Goal: Information Seeking & Learning: Learn about a topic

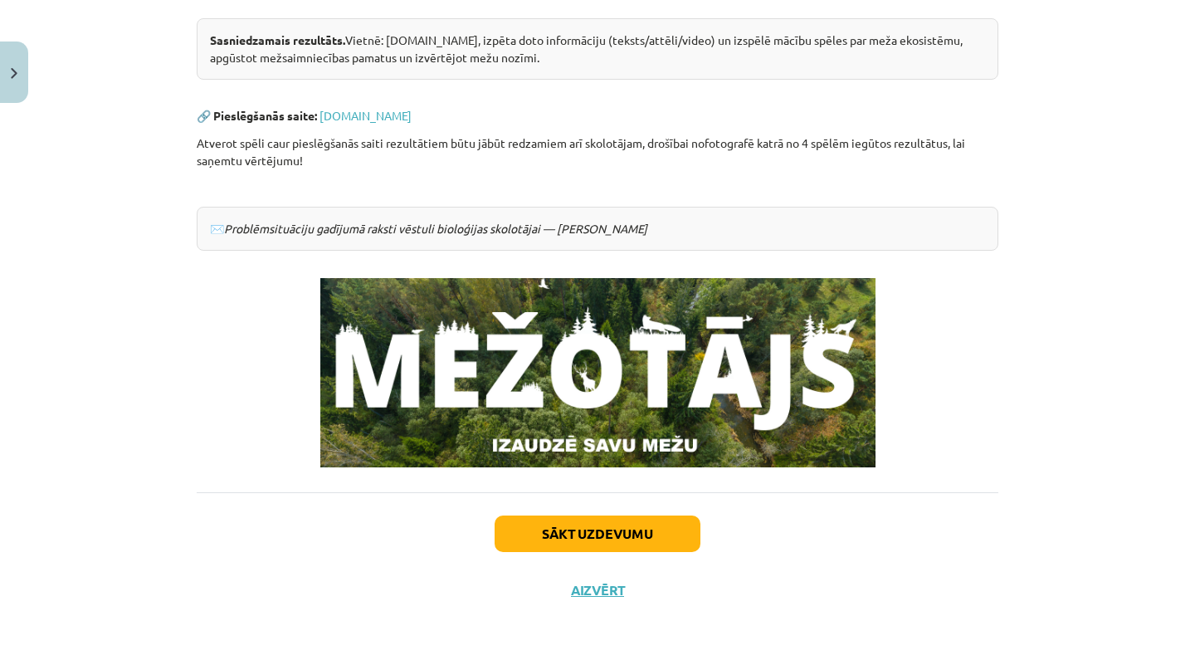
scroll to position [365, 0]
click at [641, 542] on button "Sākt uzdevumu" at bounding box center [598, 533] width 206 height 37
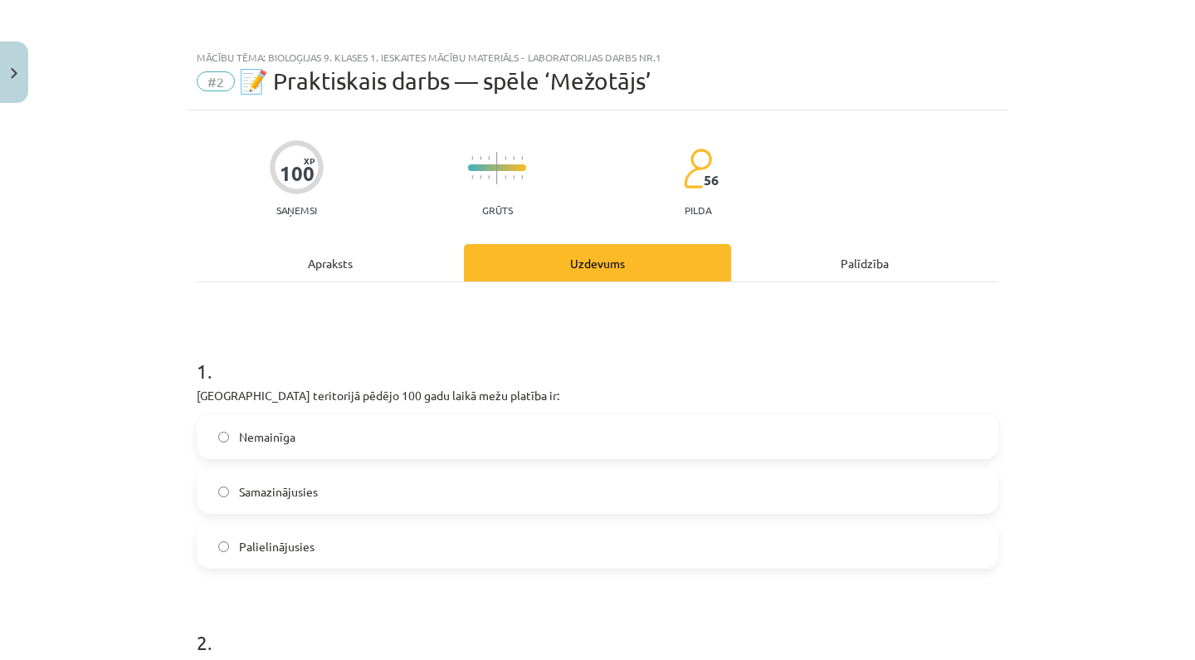
scroll to position [0, 0]
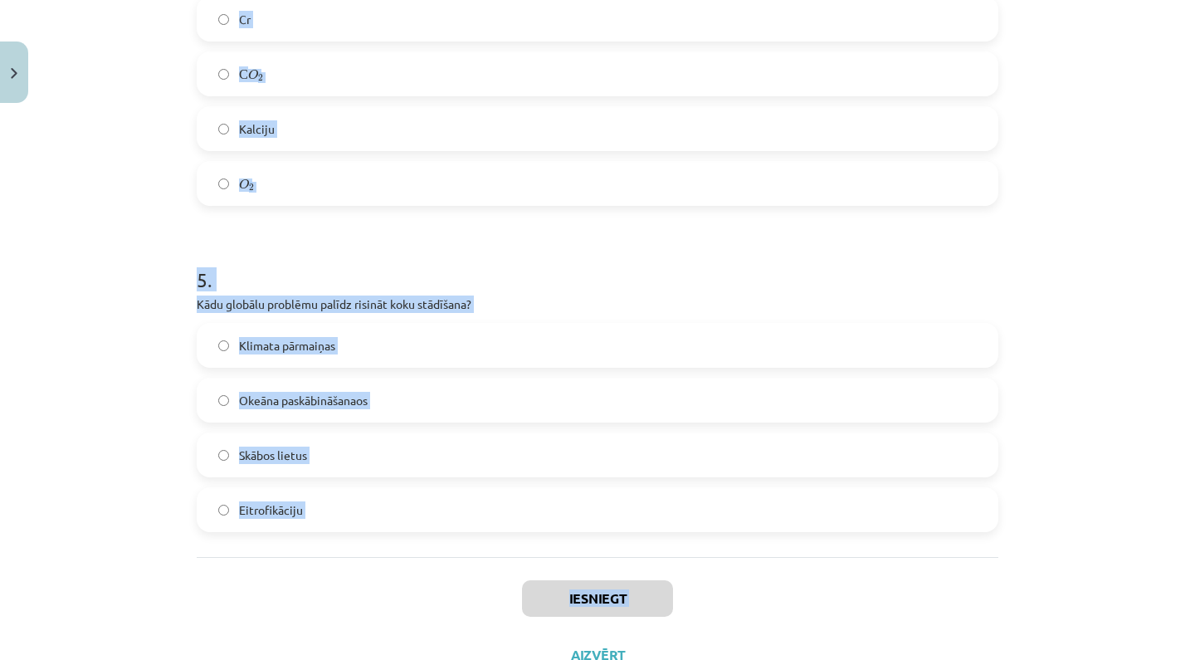
drag, startPoint x: 202, startPoint y: 367, endPoint x: 780, endPoint y: 659, distance: 648.0
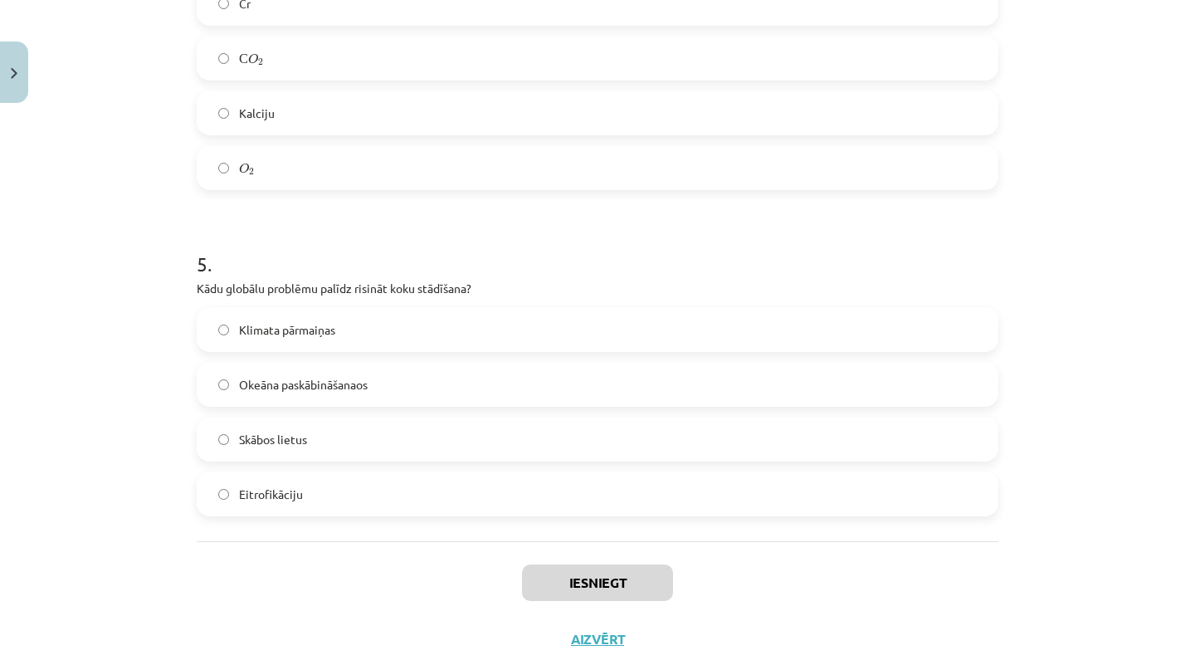
click at [63, 520] on div "Mācību tēma: Bioloģijas 9. klases 1. ieskaites mācību materiāls - laboratorijas…" at bounding box center [597, 330] width 1195 height 660
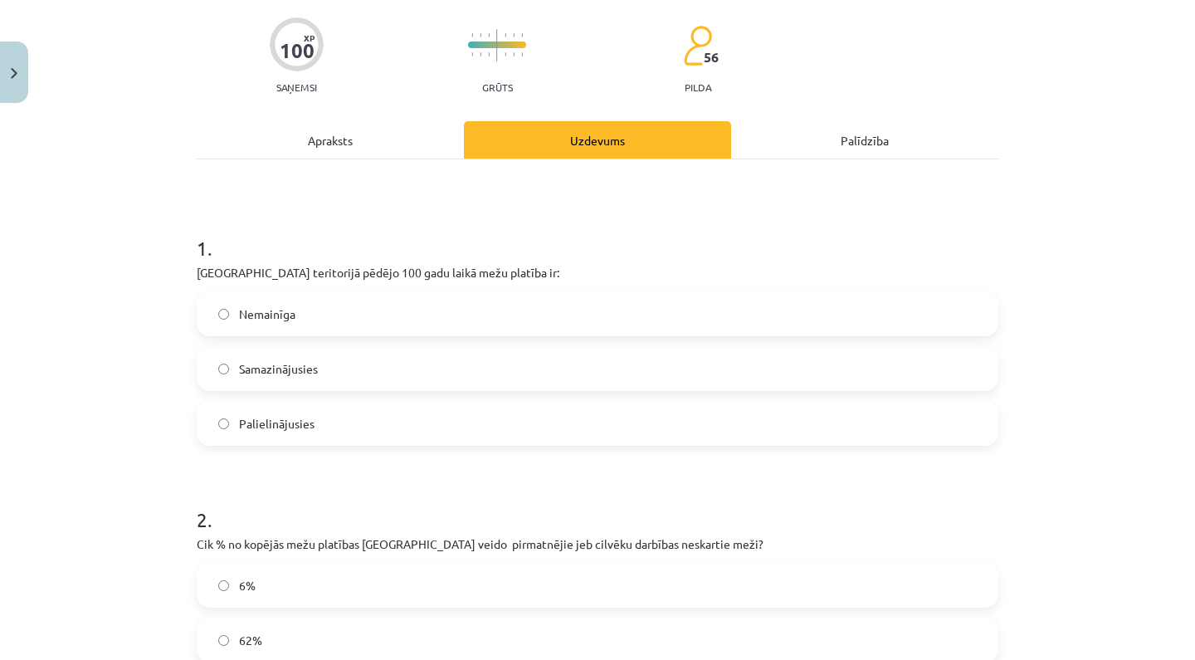
scroll to position [134, 0]
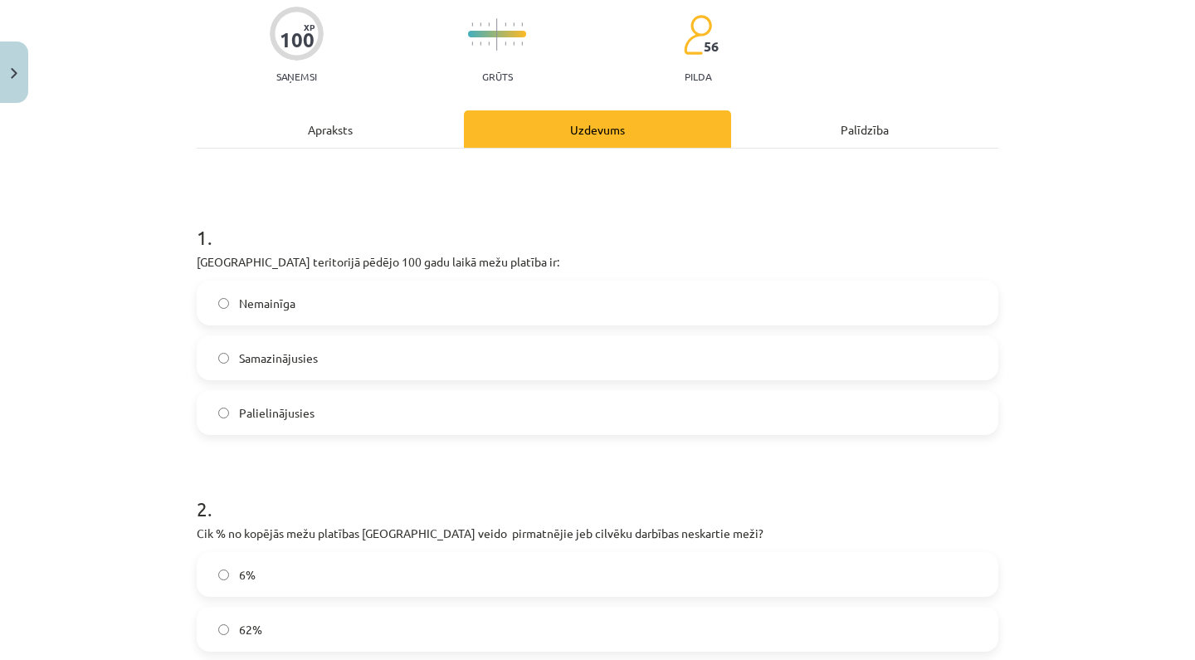
click at [376, 361] on label "Samazinājusies" at bounding box center [597, 357] width 798 height 41
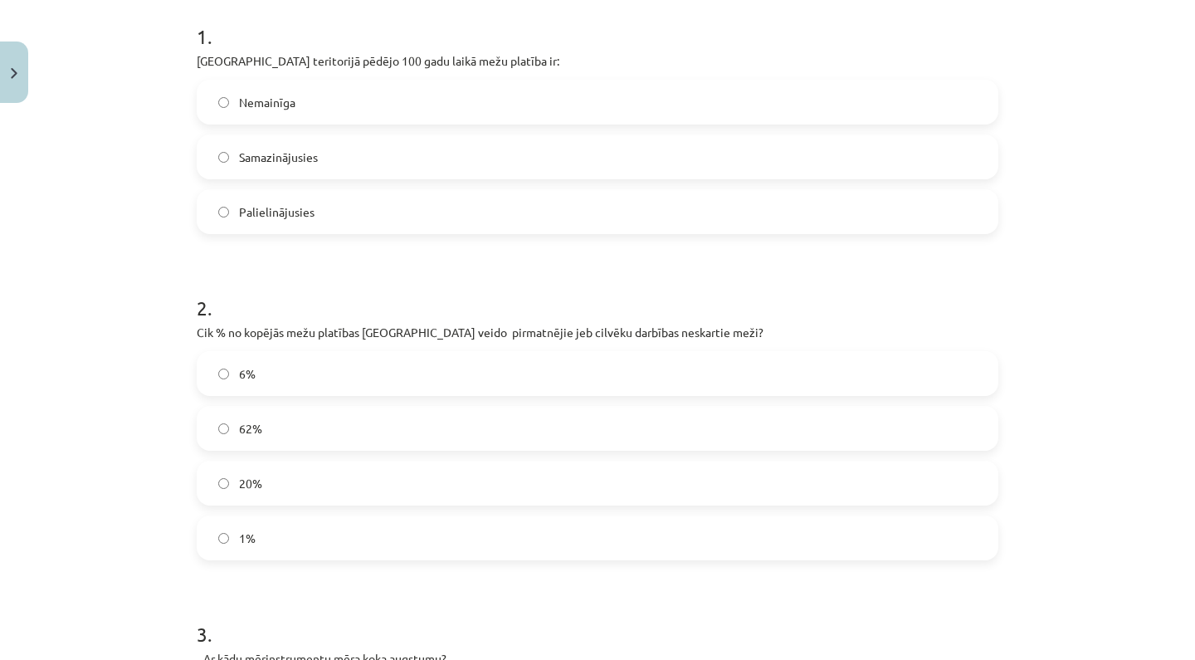
scroll to position [389, 0]
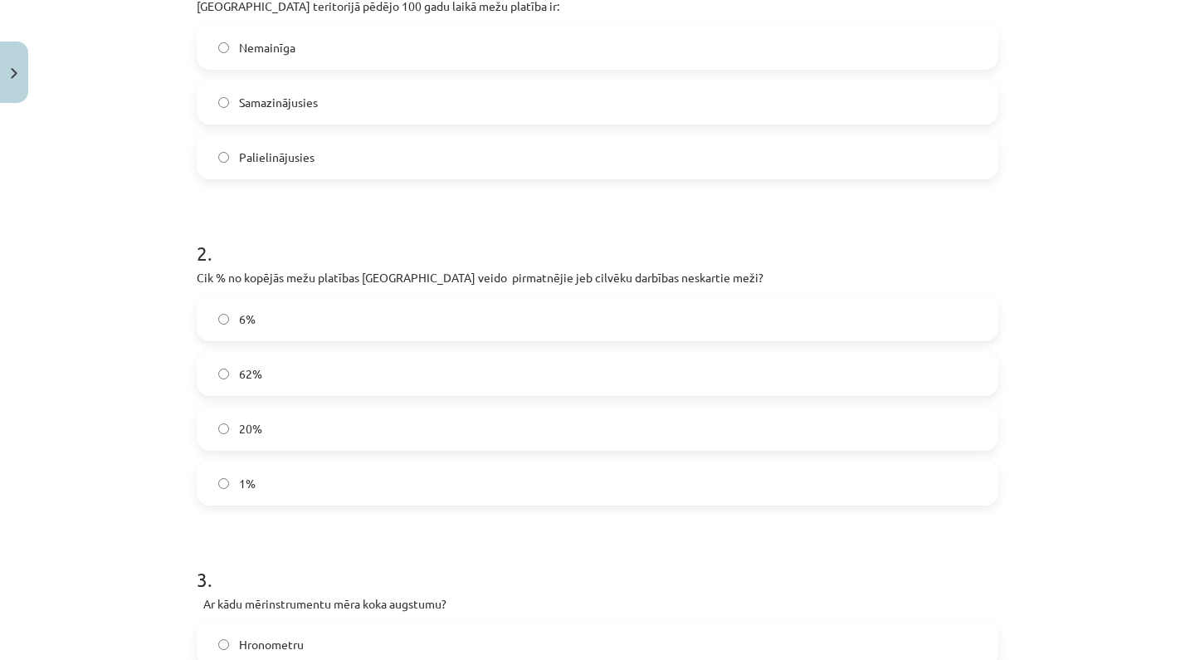
click at [376, 361] on label "62%" at bounding box center [597, 373] width 798 height 41
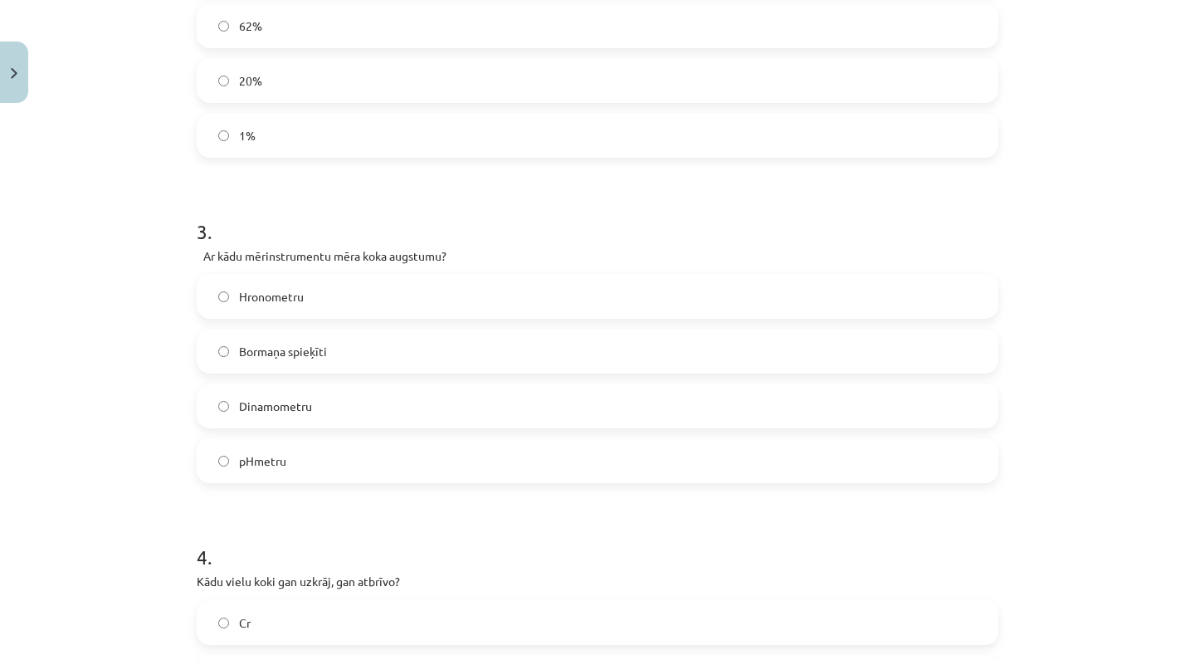
scroll to position [743, 0]
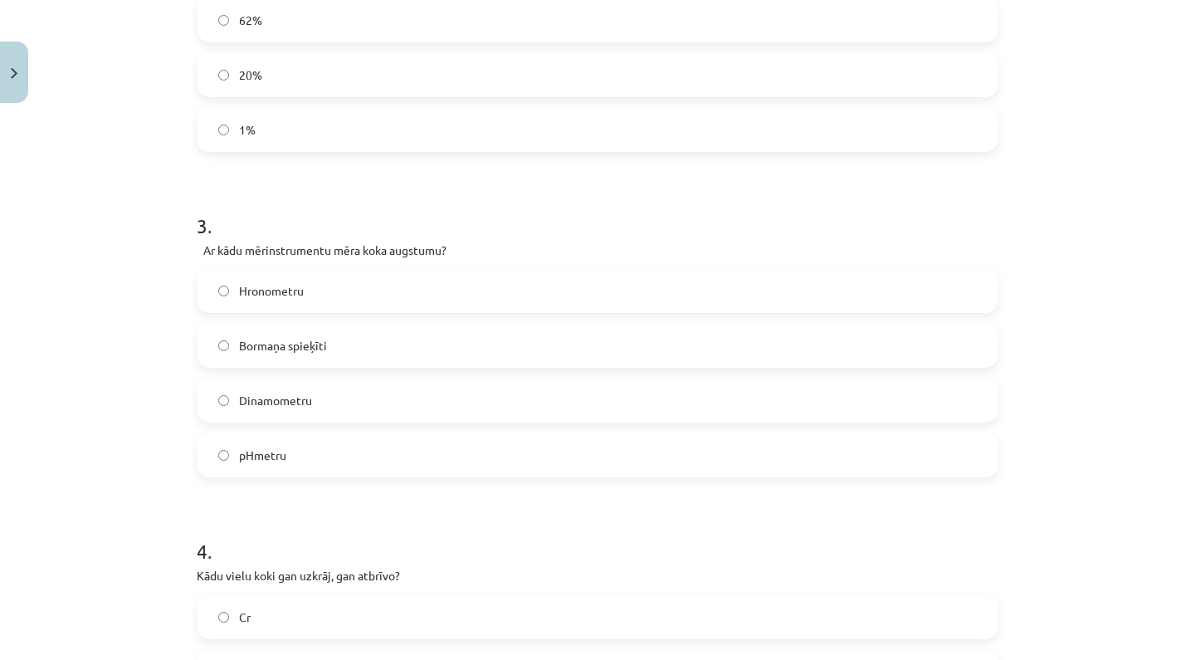
click at [307, 304] on label "Hronometru" at bounding box center [597, 290] width 798 height 41
click at [318, 354] on span "Bormaņa spieķīti" at bounding box center [283, 345] width 88 height 17
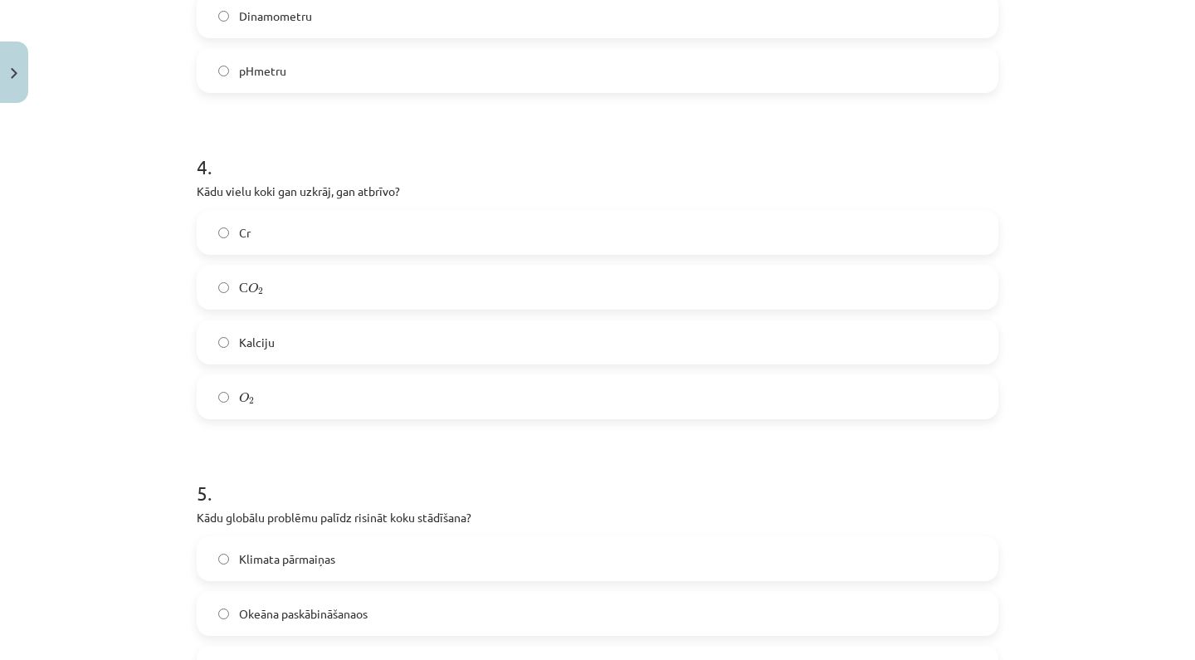
scroll to position [1208, 0]
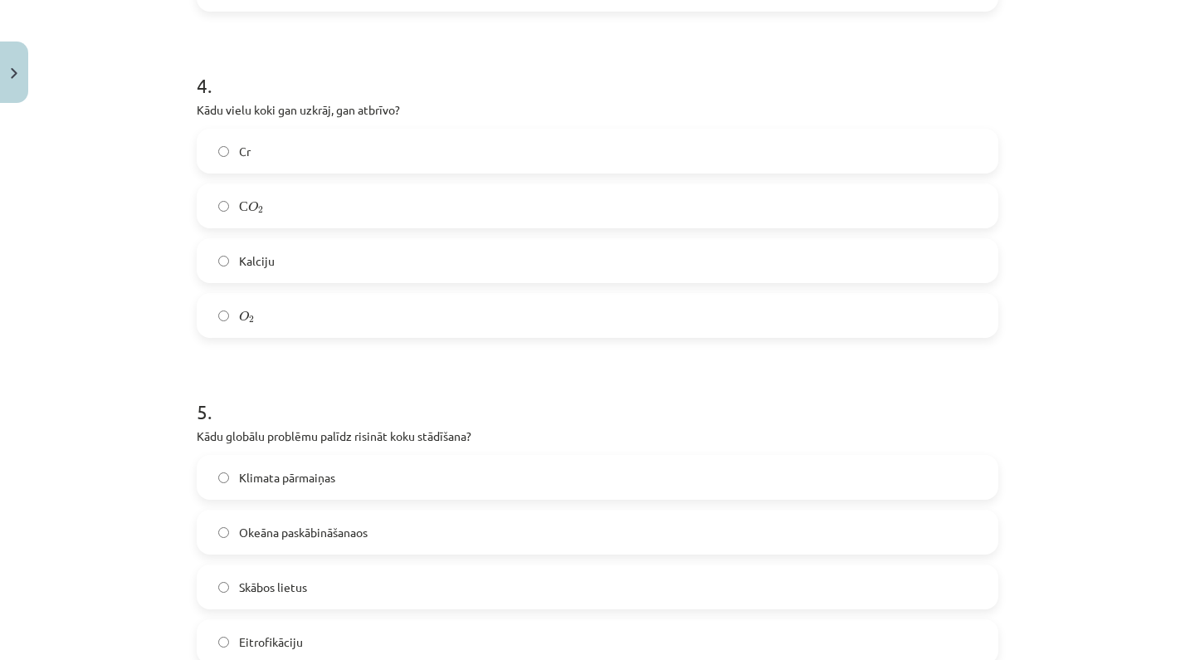
click at [334, 227] on div "С O 2 С O 2" at bounding box center [598, 205] width 802 height 45
click at [334, 226] on label "С O 2 С O 2" at bounding box center [597, 205] width 798 height 41
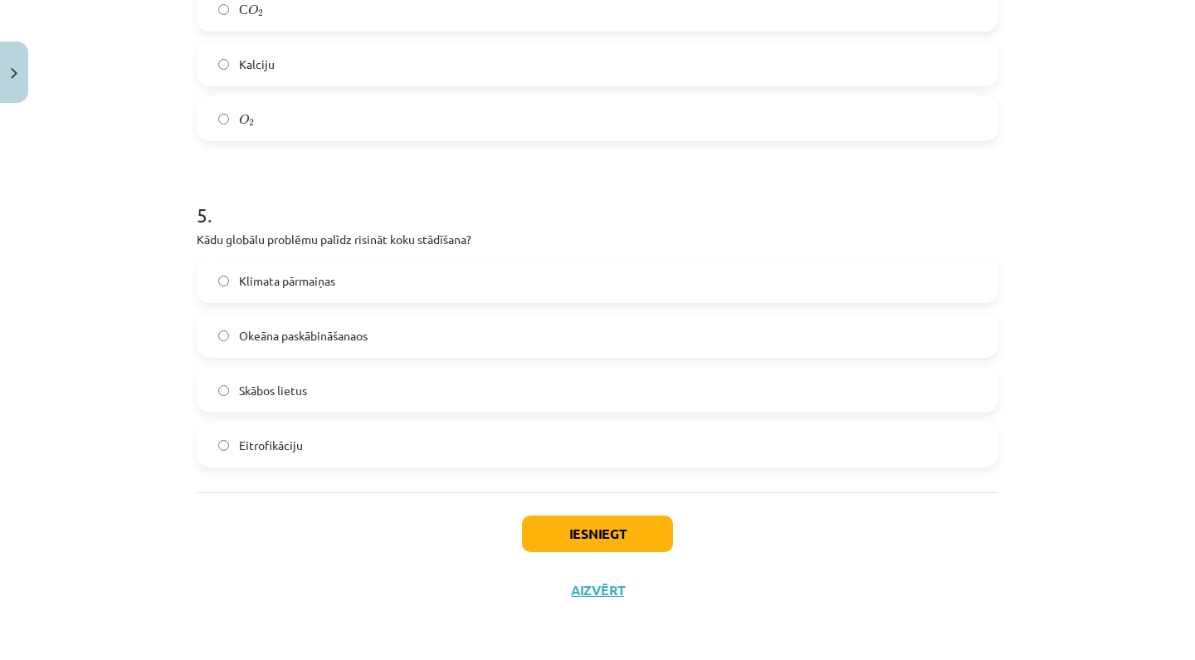
scroll to position [1407, 0]
click at [302, 318] on label "Okeāna paskābināšanaos" at bounding box center [597, 335] width 798 height 41
click at [340, 271] on label "Klimata pārmaiņas" at bounding box center [597, 280] width 798 height 41
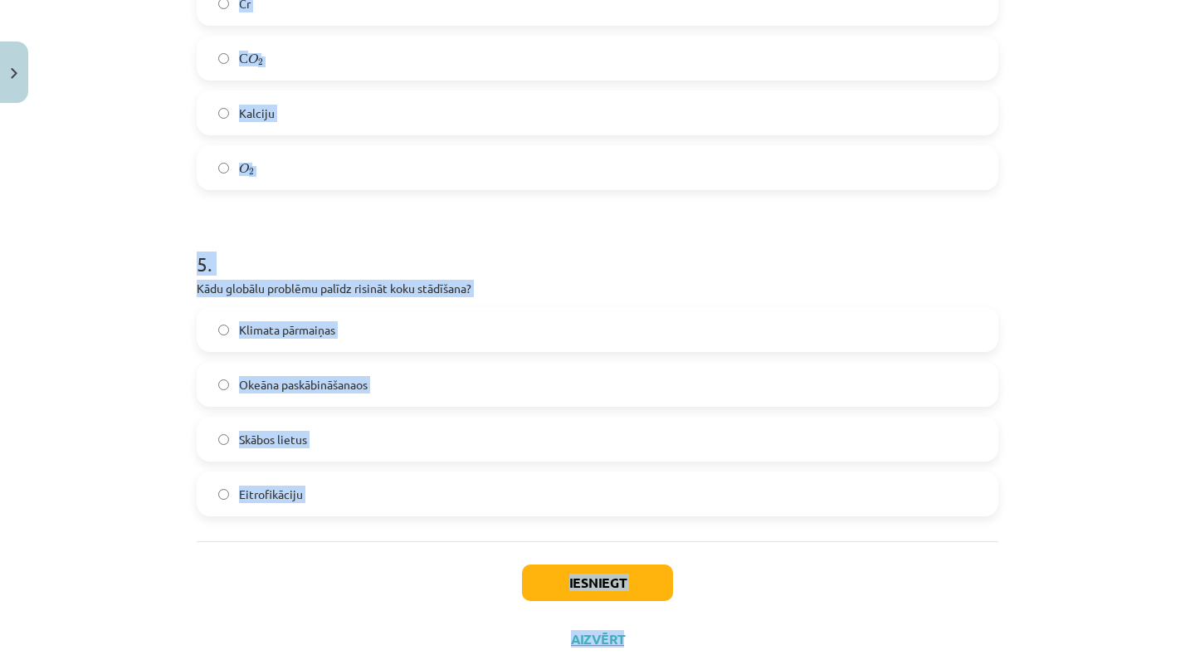
scroll to position [1372, 0]
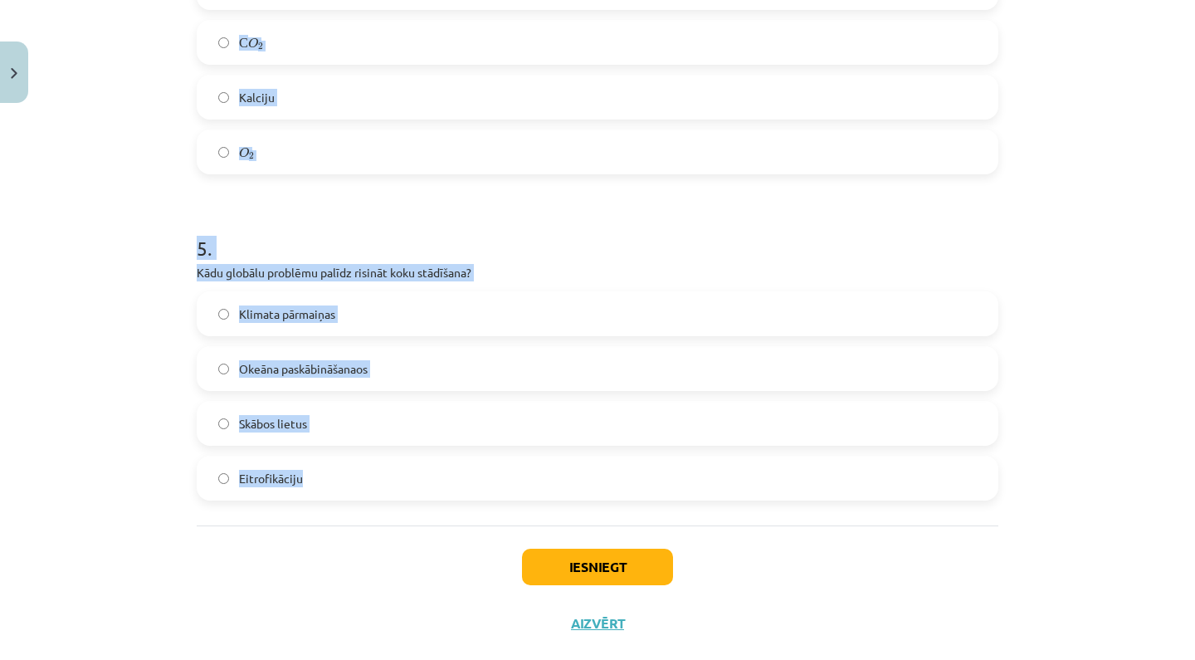
drag, startPoint x: 197, startPoint y: 373, endPoint x: 477, endPoint y: 514, distance: 314.3
copy form "1 . Latvijas teritorijā pēdējo 100 gadu laikā mežu platība ir: Nemainīga Samazi…"
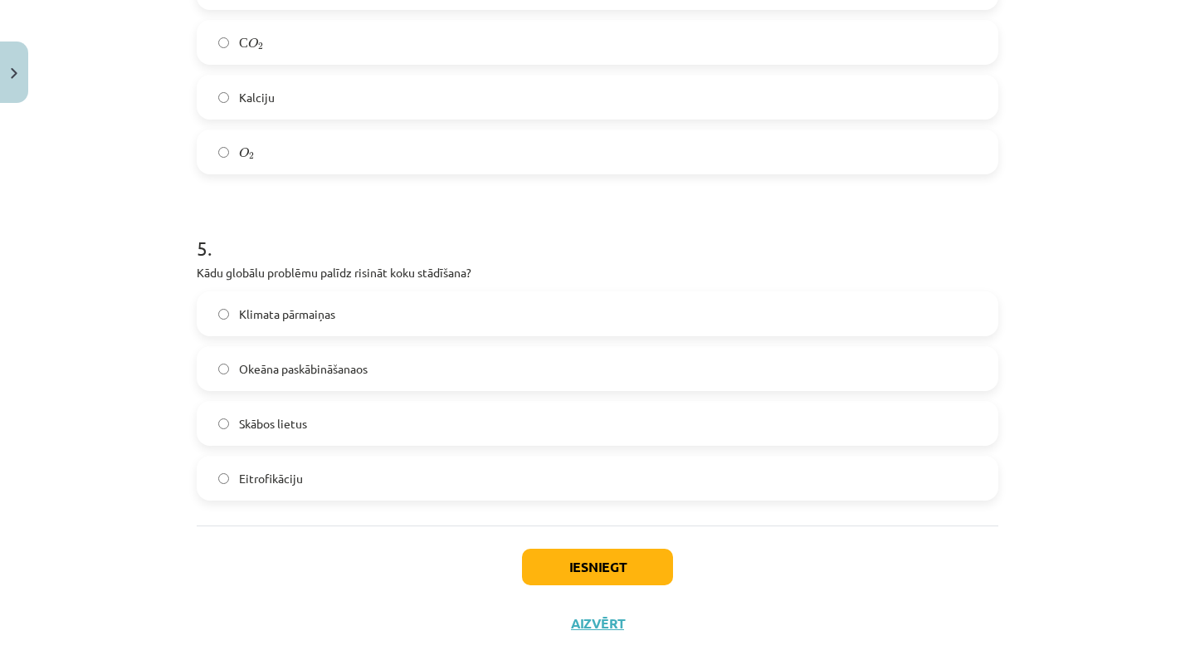
click at [479, 559] on div "Iesniegt Aizvērt" at bounding box center [598, 583] width 802 height 116
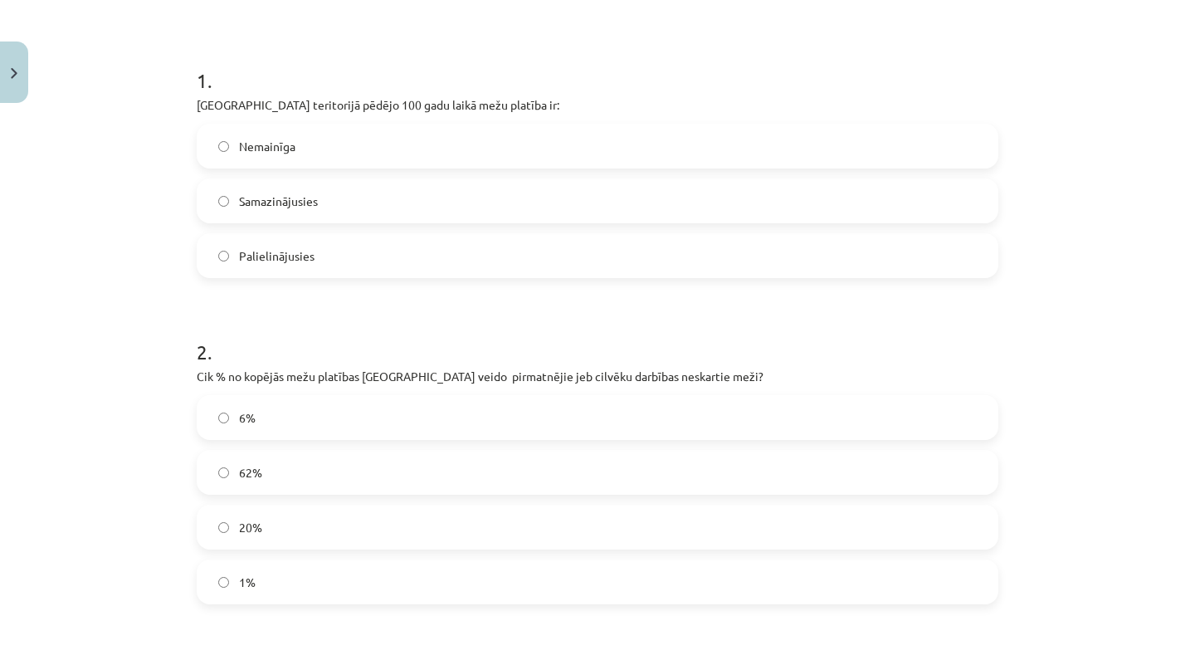
scroll to position [331, 0]
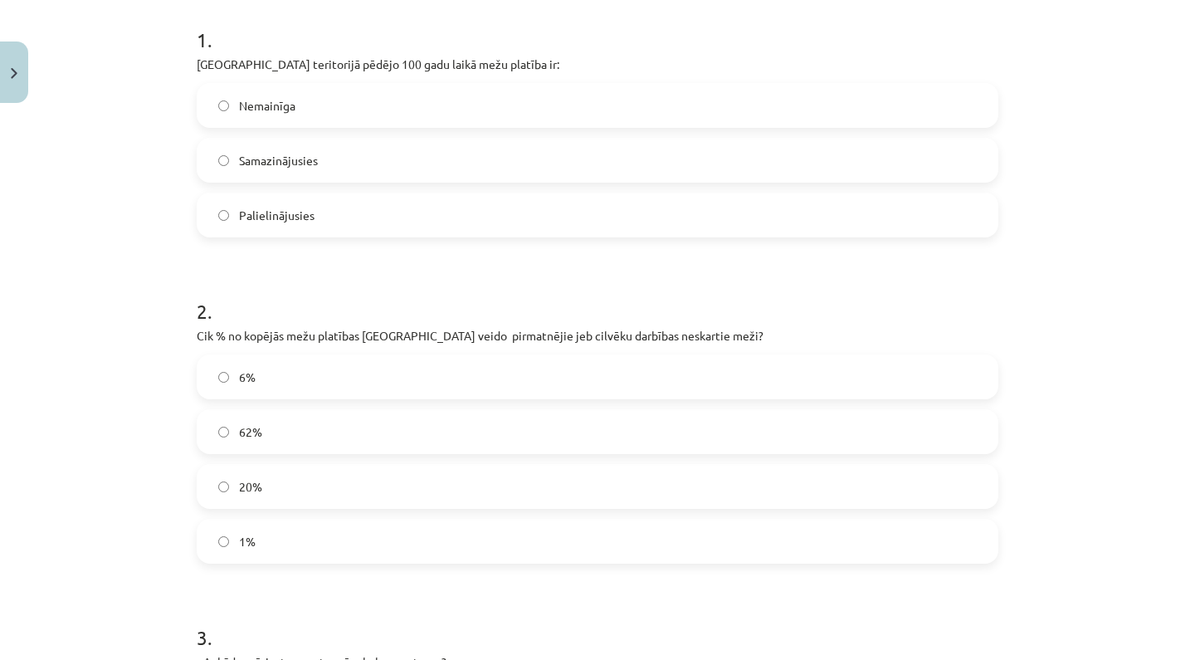
click at [431, 207] on label "Palielinājusies" at bounding box center [597, 214] width 798 height 41
click at [363, 530] on label "1%" at bounding box center [597, 540] width 798 height 41
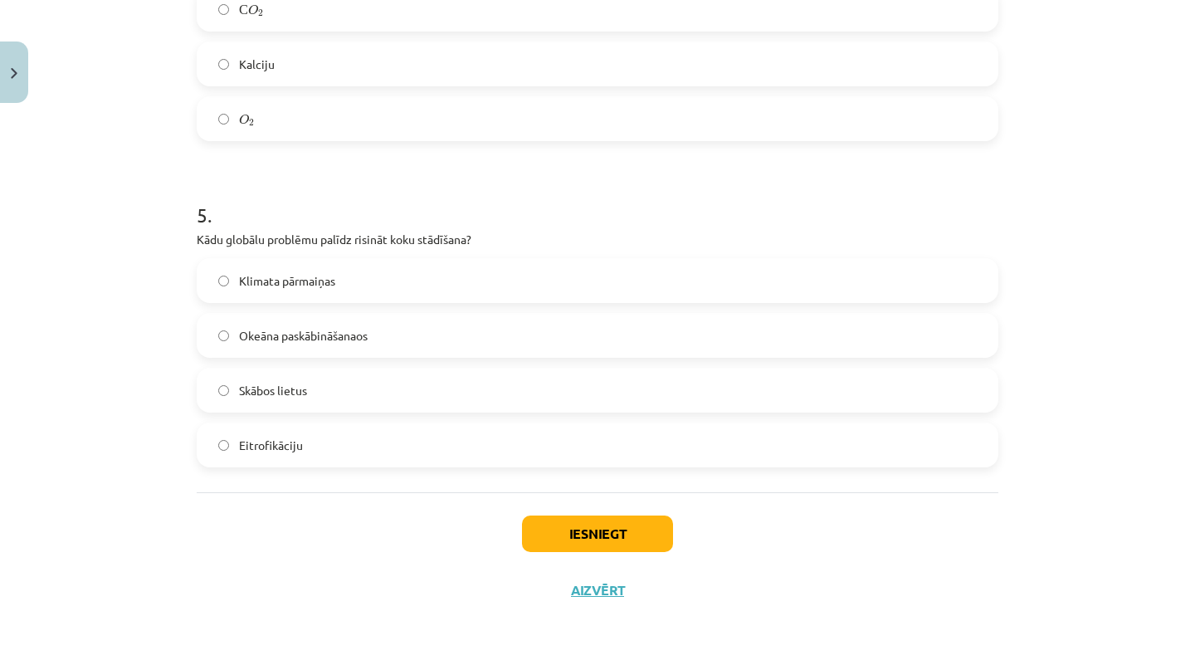
scroll to position [1407, 0]
click at [646, 526] on button "Iesniegt" at bounding box center [597, 533] width 151 height 37
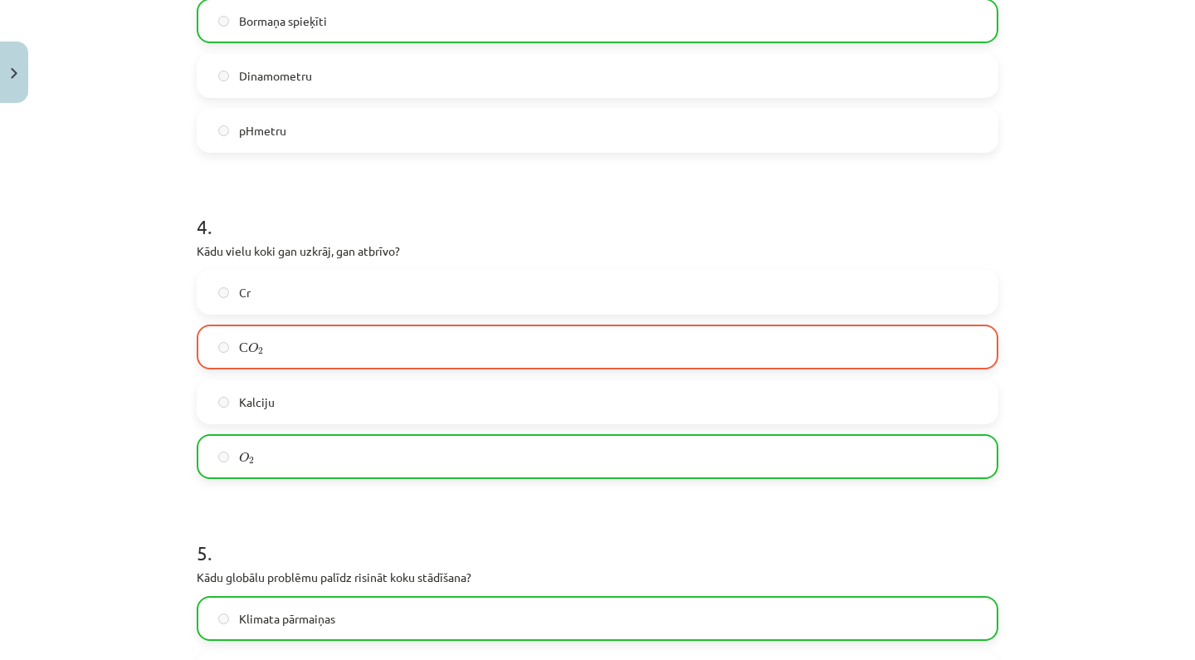
scroll to position [1460, 0]
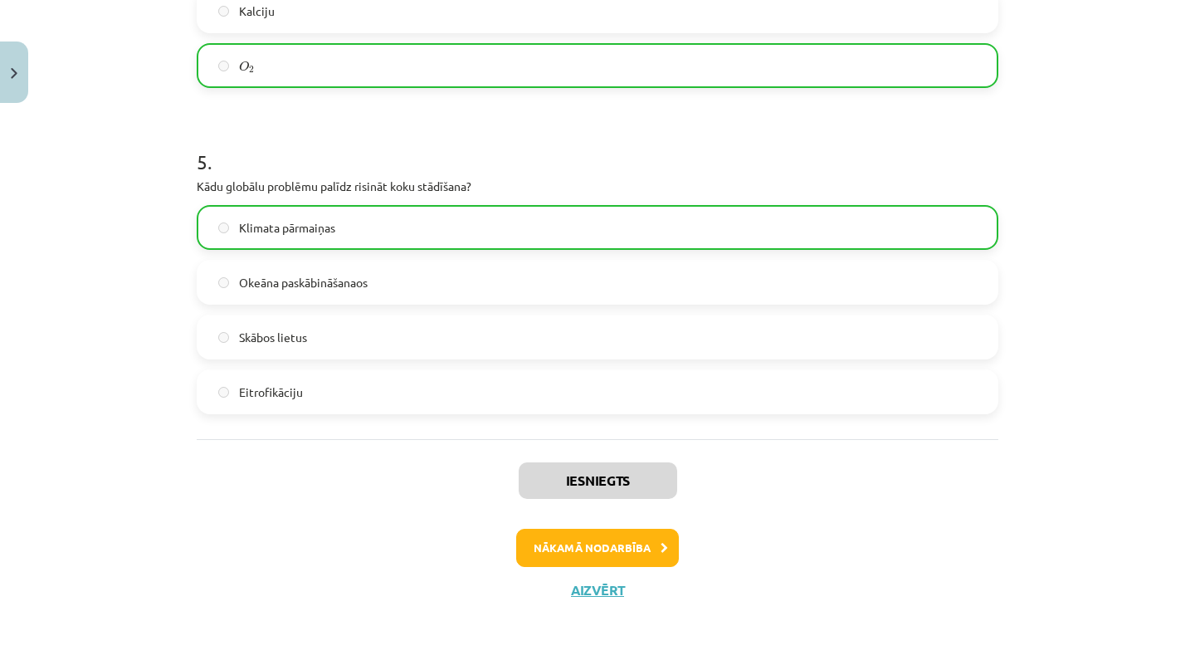
click at [539, 549] on button "Nākamā nodarbība" at bounding box center [597, 548] width 163 height 38
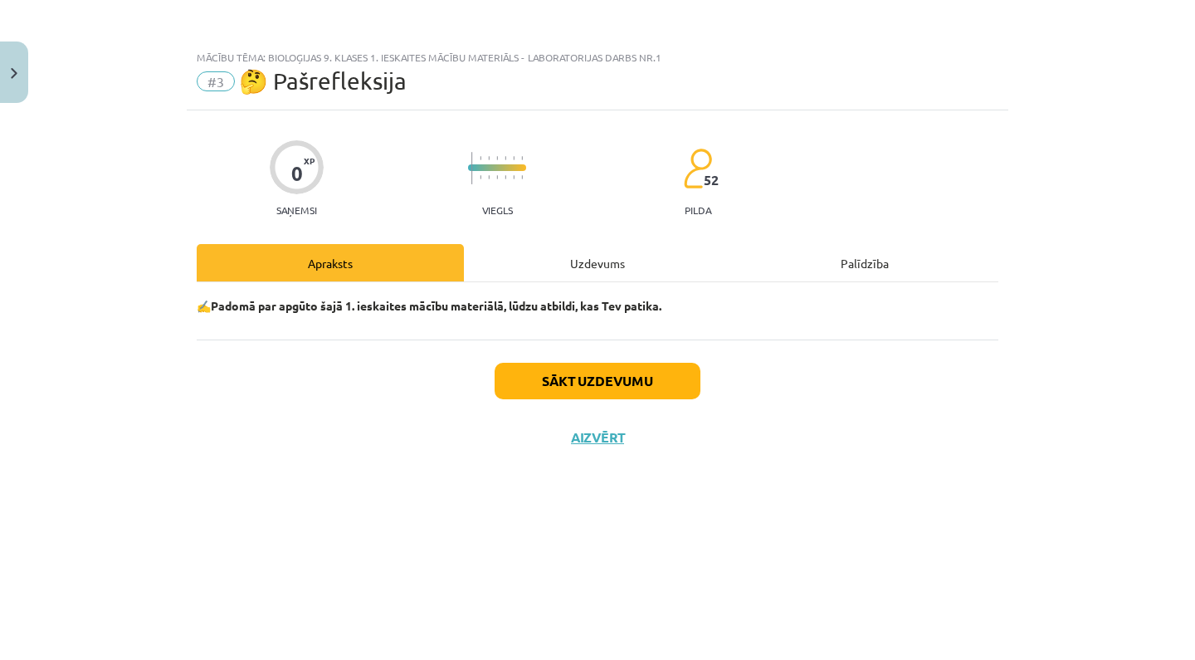
click at [12, 63] on button "Close" at bounding box center [14, 71] width 28 height 61
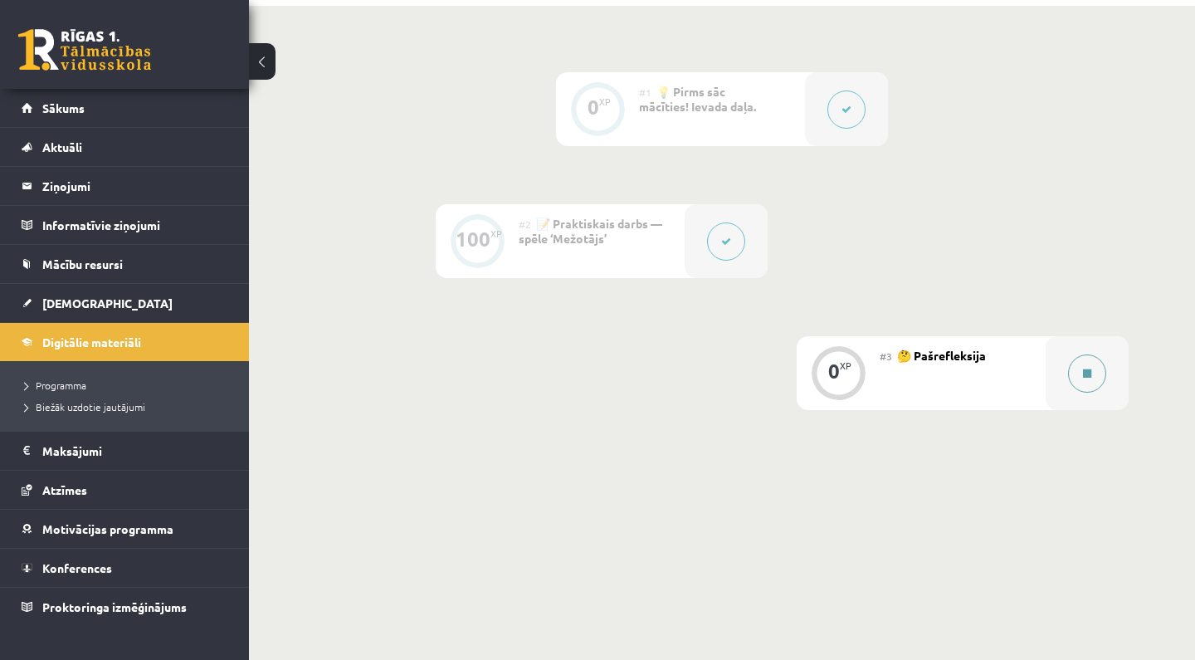
click at [1087, 383] on button at bounding box center [1087, 373] width 38 height 38
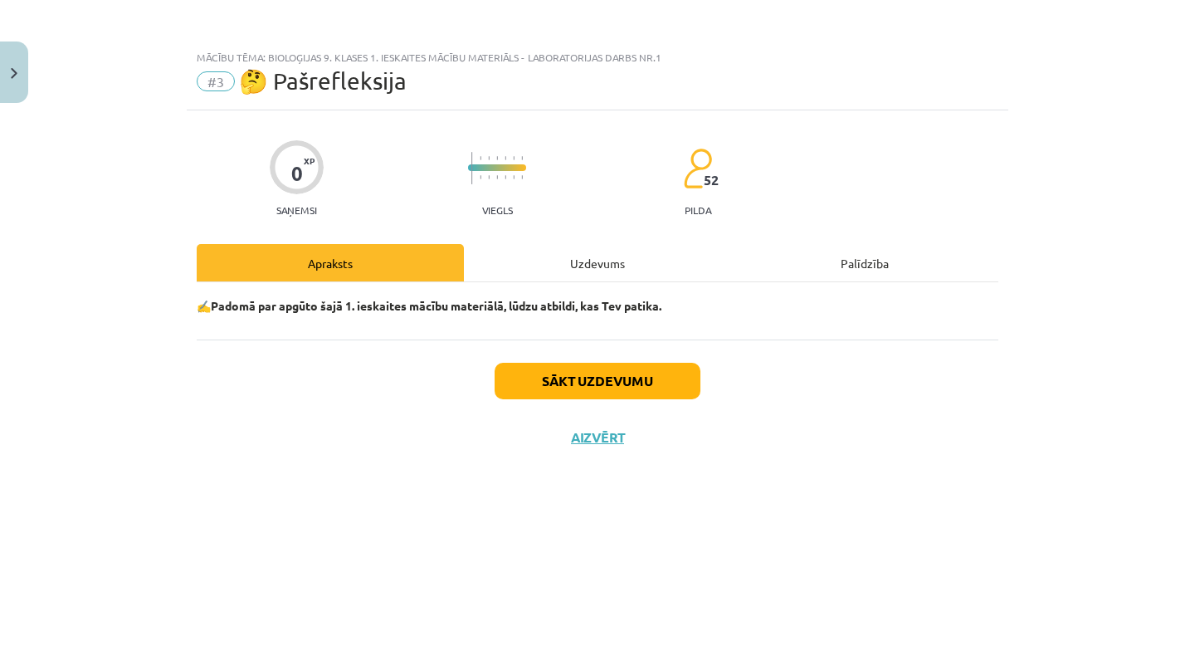
click at [647, 377] on button "Sākt uzdevumu" at bounding box center [598, 381] width 206 height 37
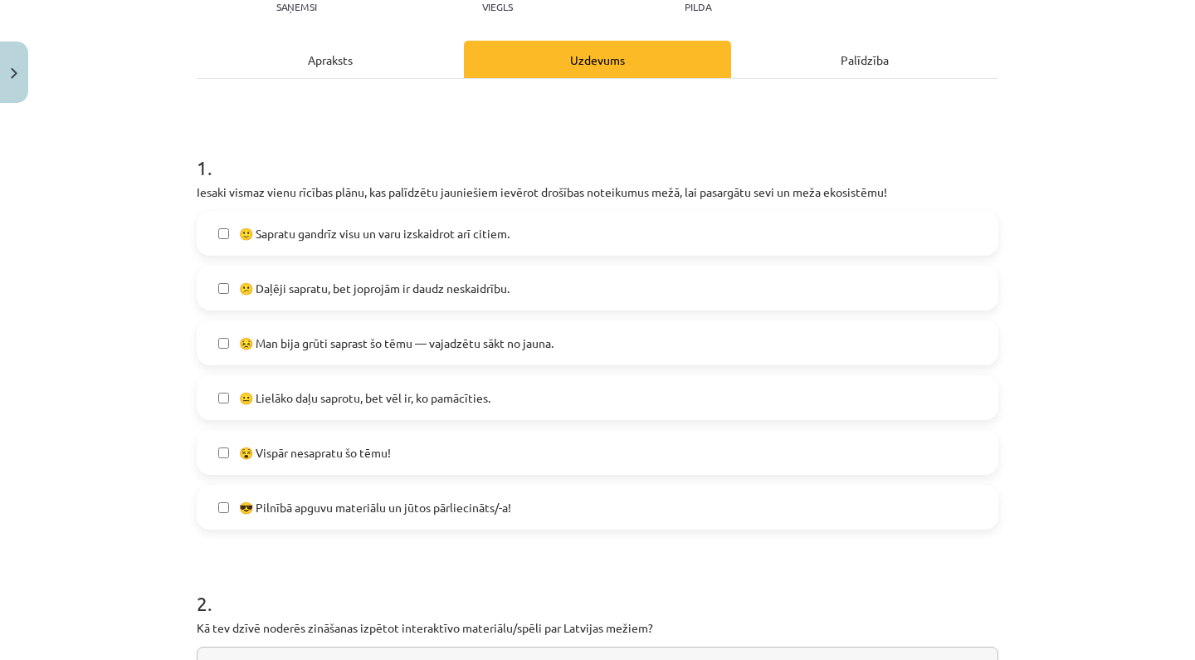
scroll to position [204, 0]
click at [566, 285] on label "😕 Daļēji sapratu, bet joprojām ir daudz neskaidrību." at bounding box center [597, 286] width 798 height 41
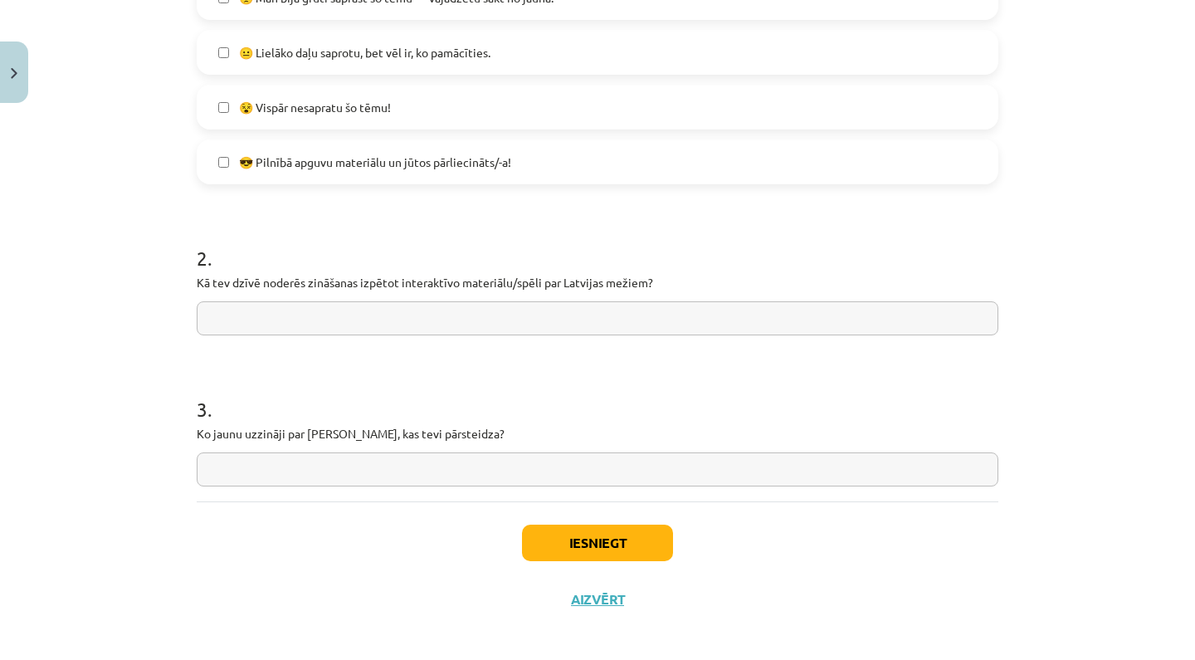
scroll to position [560, 0]
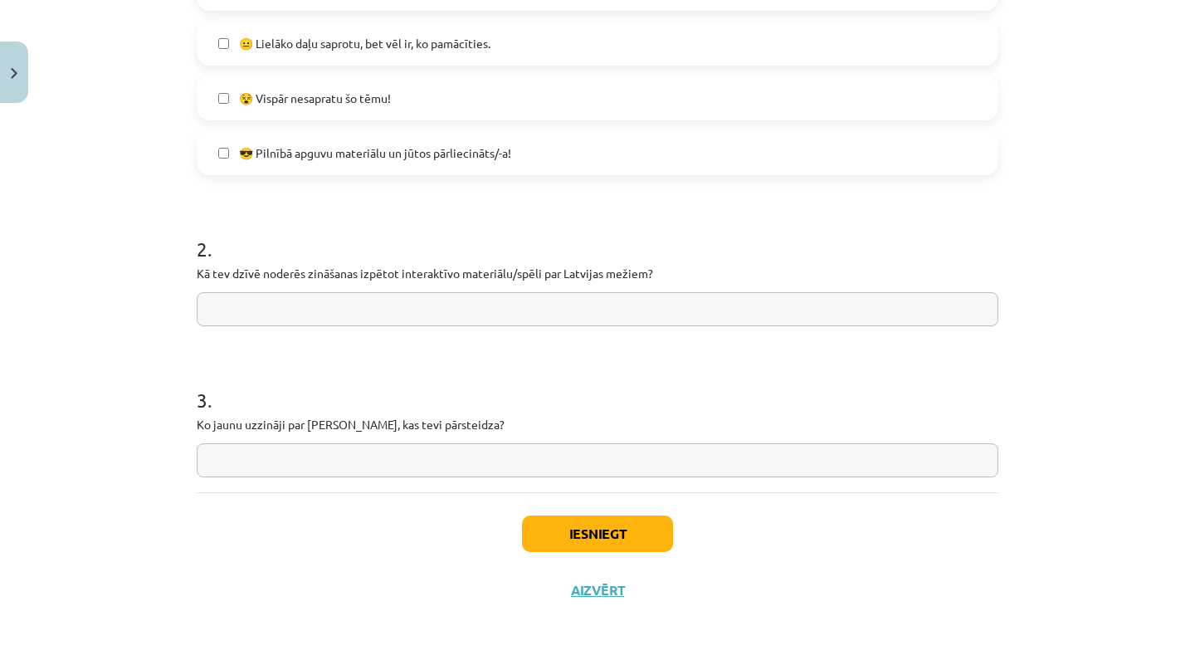
click at [589, 520] on button "Iesniegt" at bounding box center [597, 533] width 151 height 37
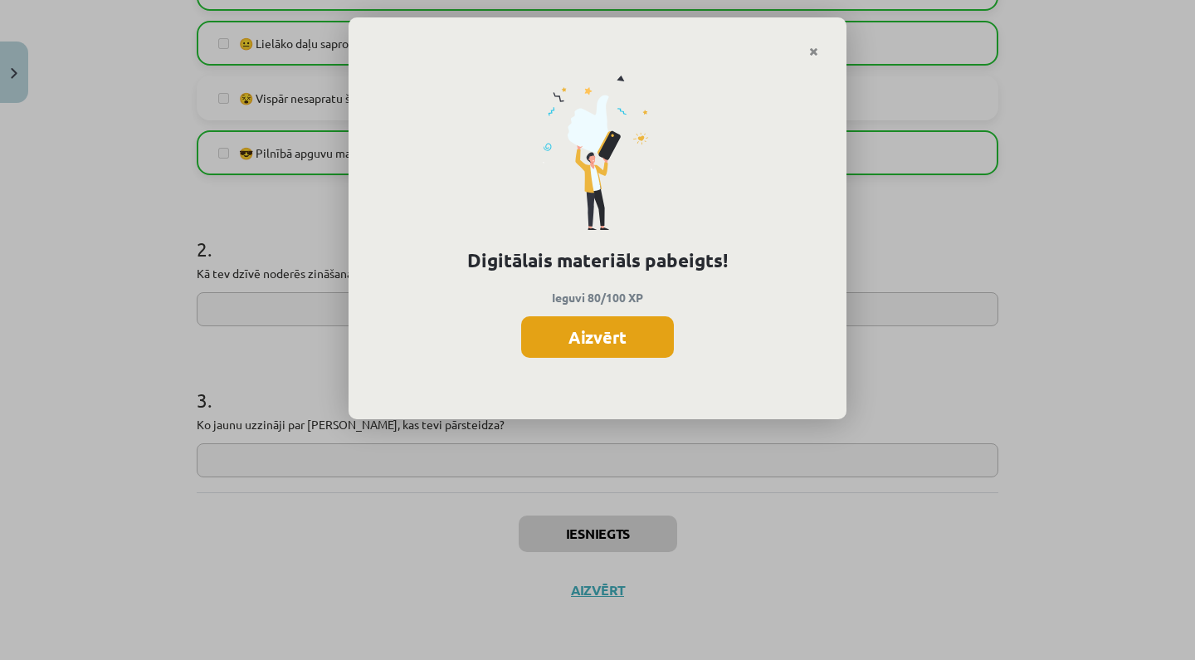
click at [641, 343] on button "Aizvērt" at bounding box center [597, 336] width 153 height 41
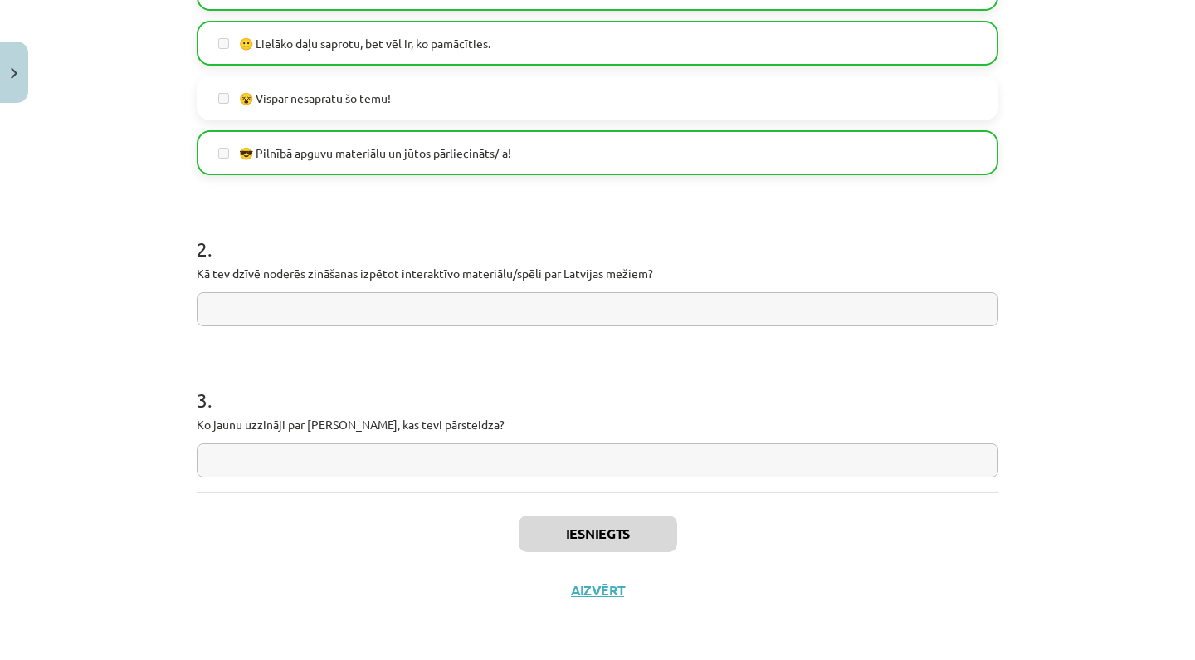
click at [9, 51] on button "Close" at bounding box center [14, 71] width 28 height 61
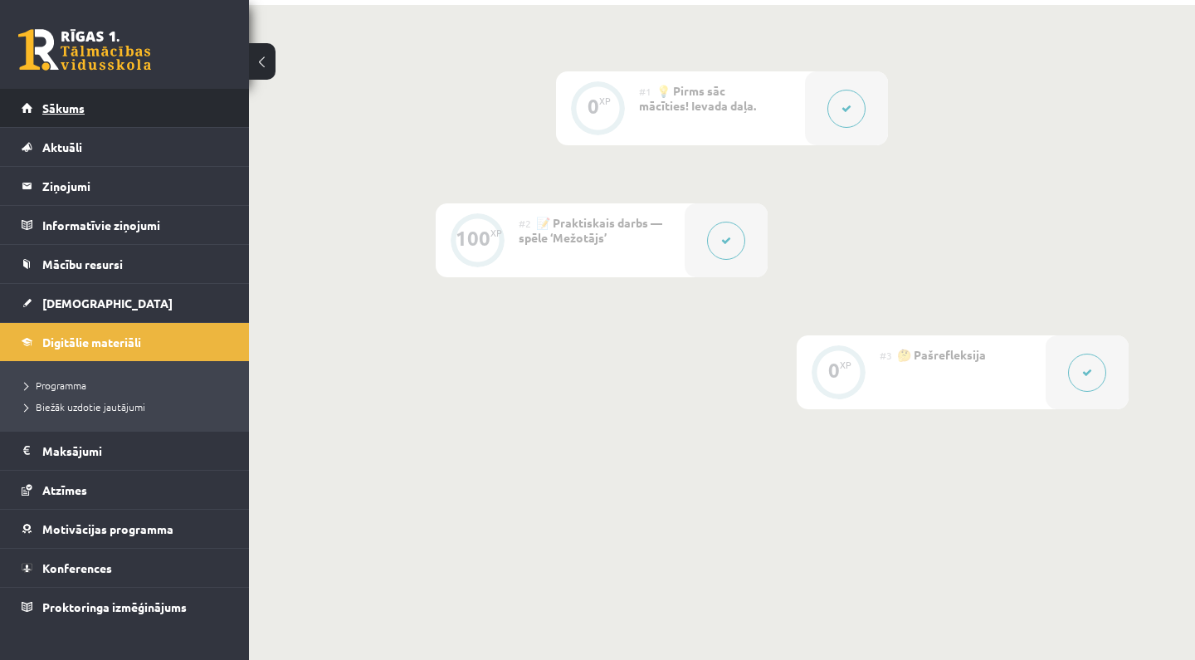
click at [154, 111] on link "Sākums" at bounding box center [125, 108] width 207 height 38
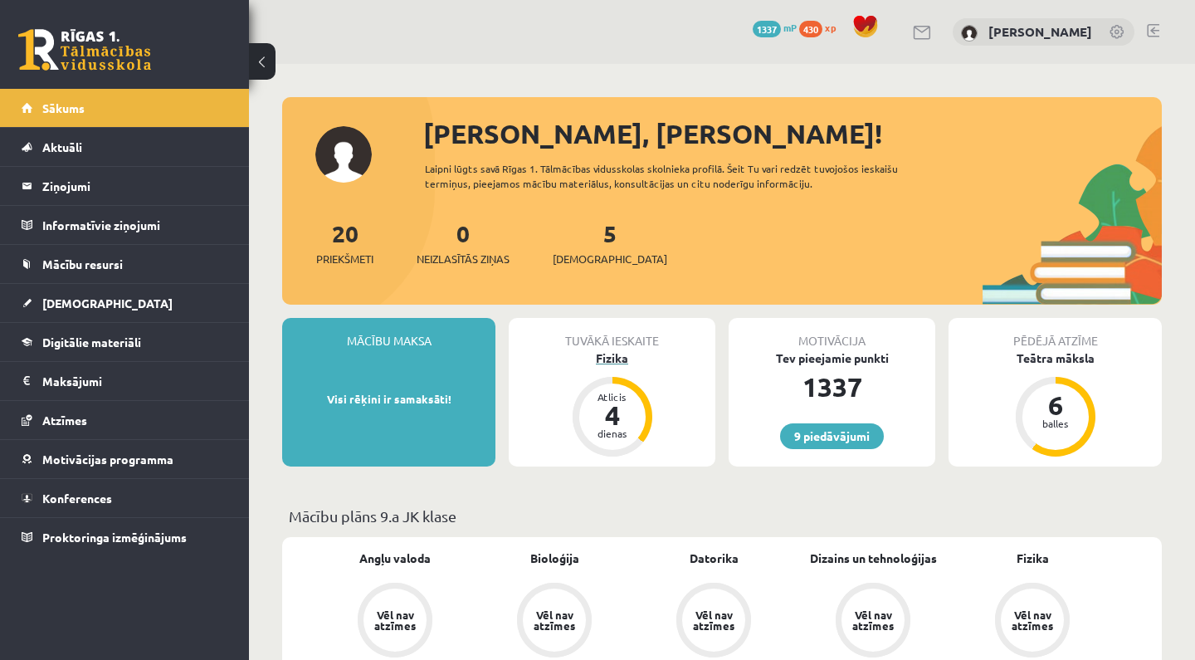
click at [617, 358] on div "Fizika" at bounding box center [612, 357] width 207 height 17
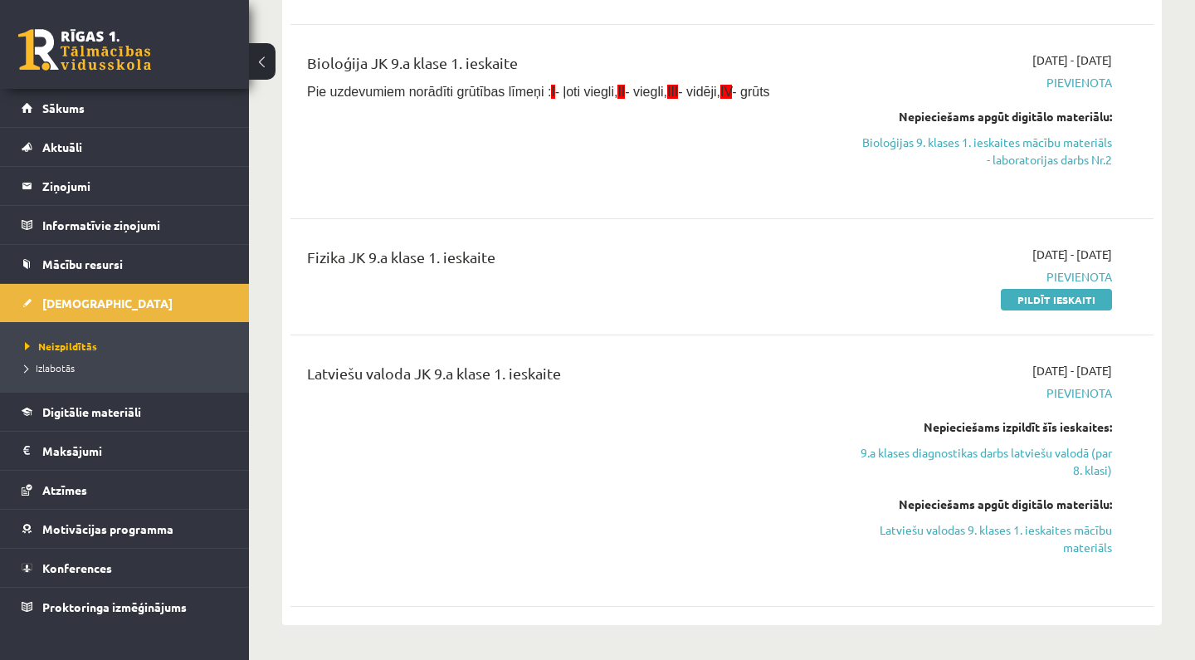
scroll to position [418, 0]
click at [1031, 154] on link "Bioloģijas 9. klases 1. ieskaites mācību materiāls - laboratorijas darbs Nr.2" at bounding box center [986, 151] width 251 height 35
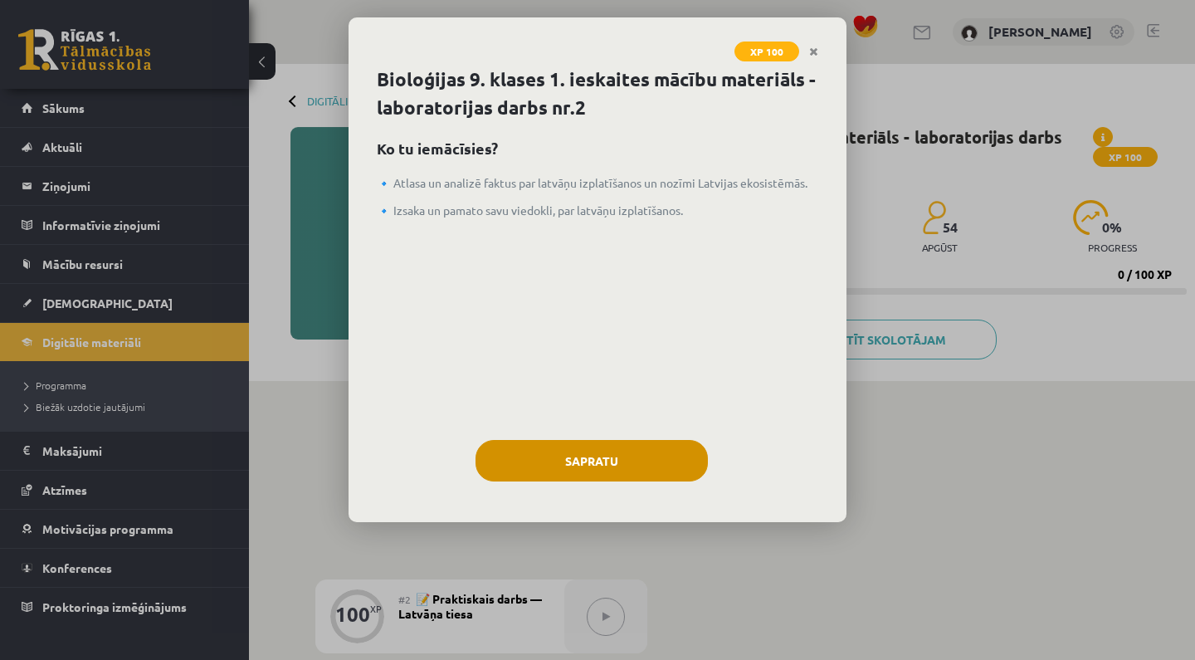
click at [651, 470] on button "Sapratu" at bounding box center [591, 460] width 232 height 41
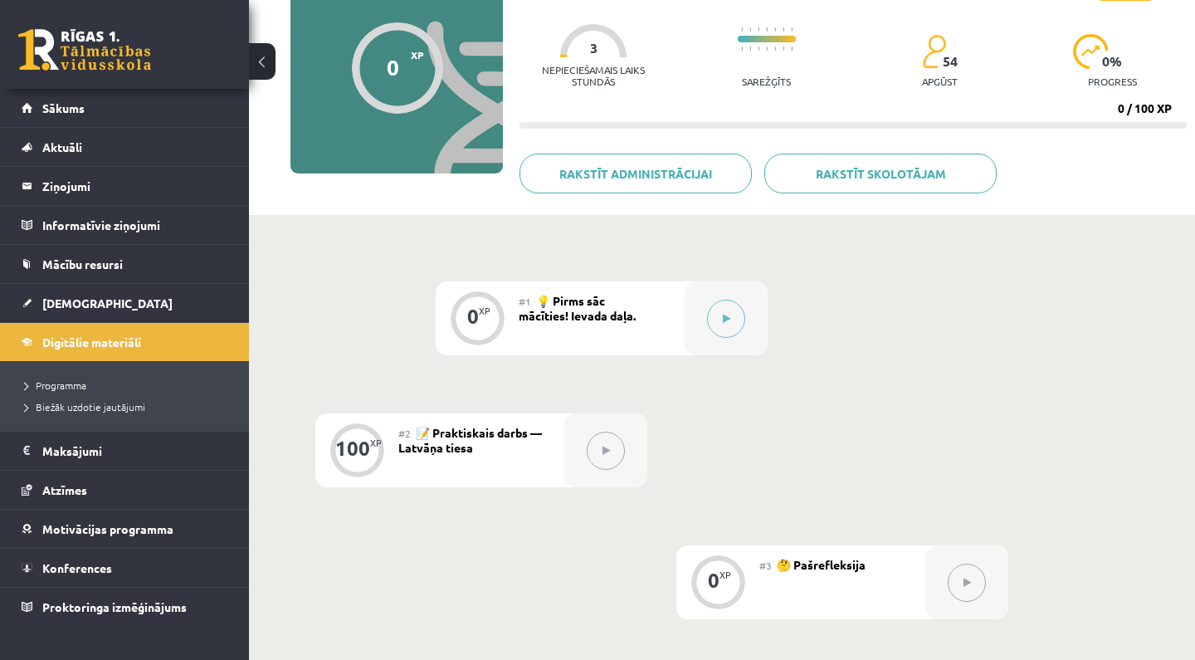
scroll to position [174, 0]
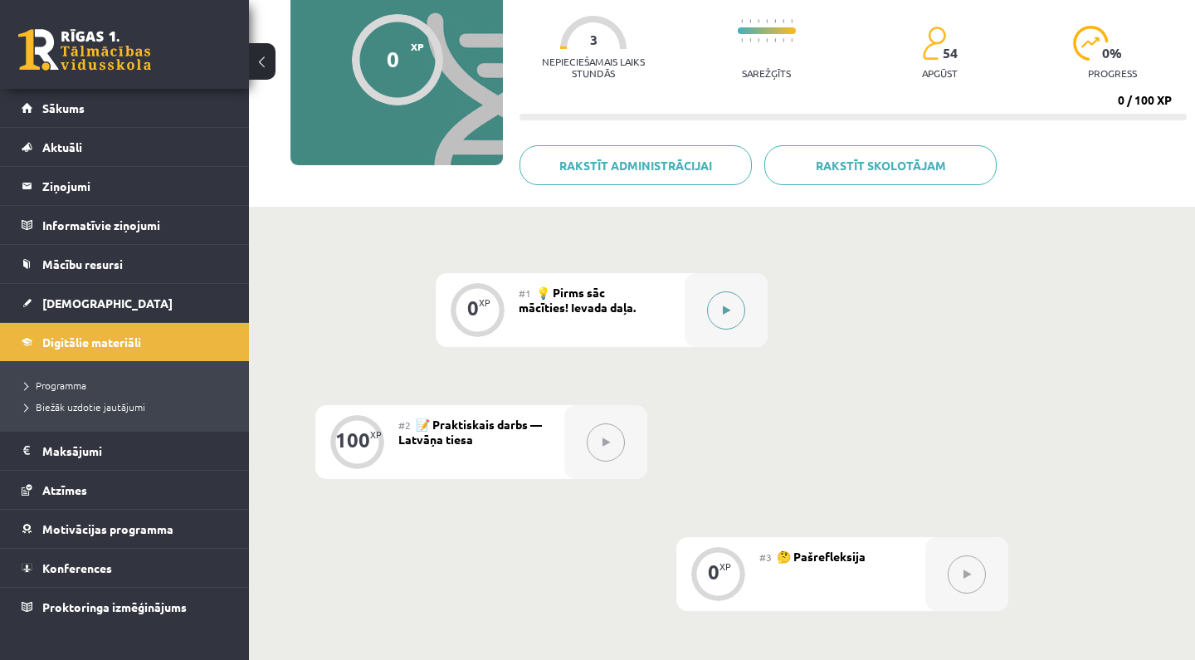
click at [742, 298] on div at bounding box center [726, 310] width 83 height 74
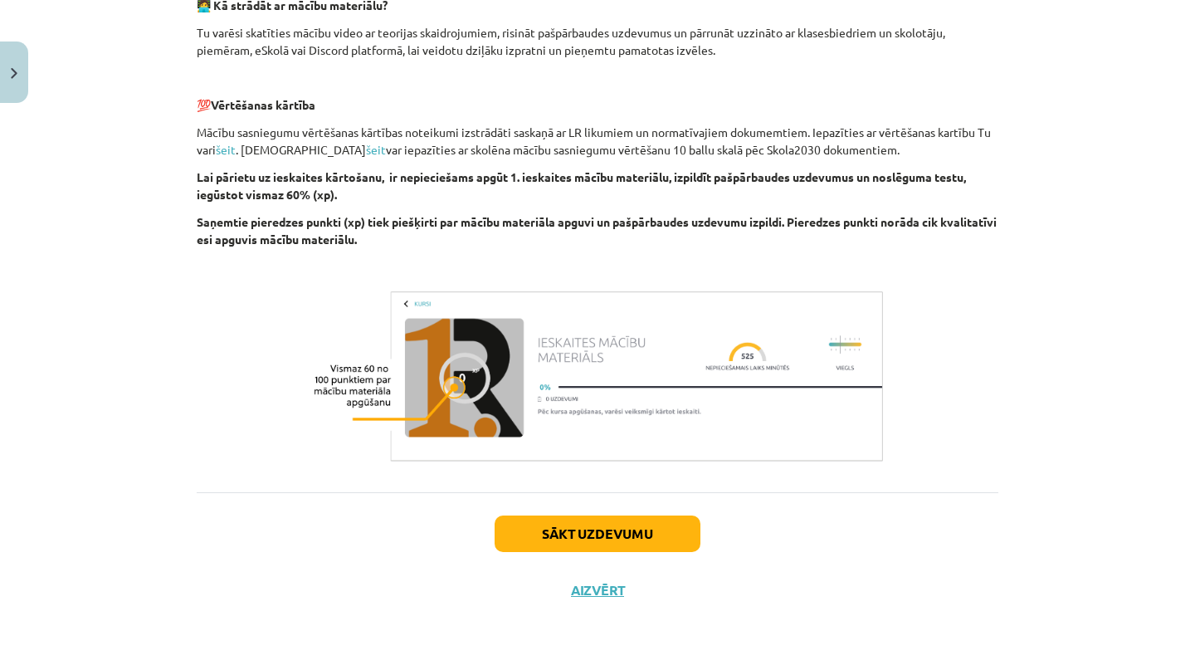
scroll to position [518, 0]
click at [572, 525] on button "Sākt uzdevumu" at bounding box center [598, 533] width 206 height 37
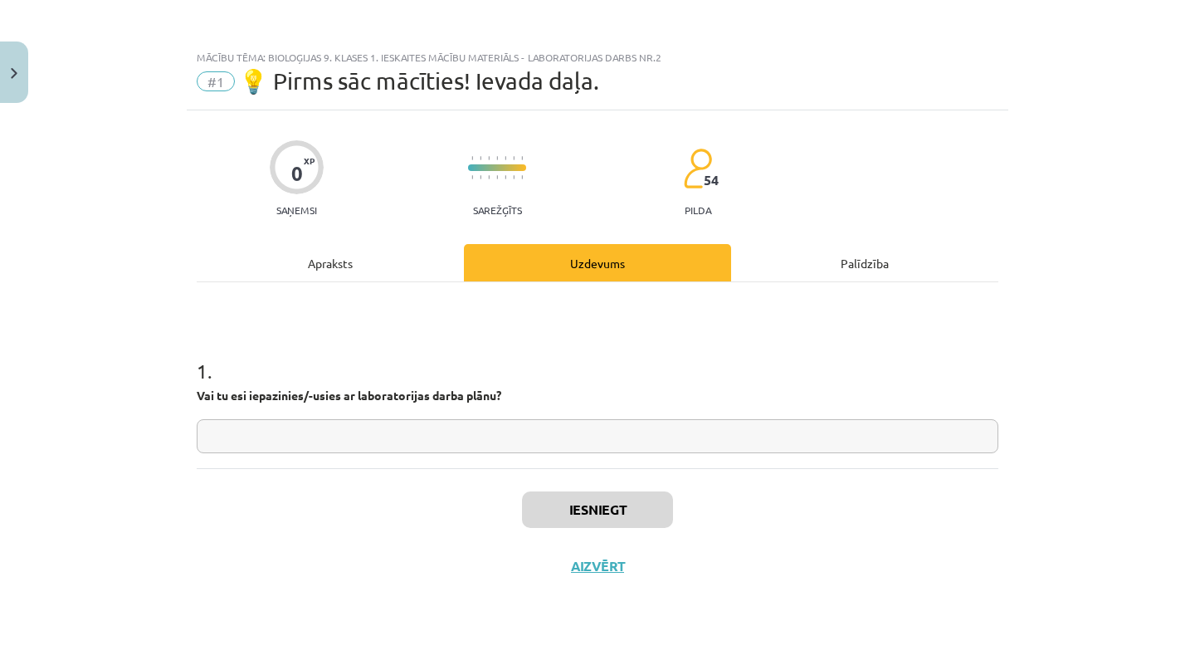
scroll to position [0, 0]
click at [580, 446] on input "text" at bounding box center [598, 436] width 802 height 34
type input "**"
click at [637, 490] on div "Iesniegt Aizvērt" at bounding box center [598, 526] width 802 height 116
click at [653, 518] on button "Iesniegt" at bounding box center [597, 509] width 151 height 37
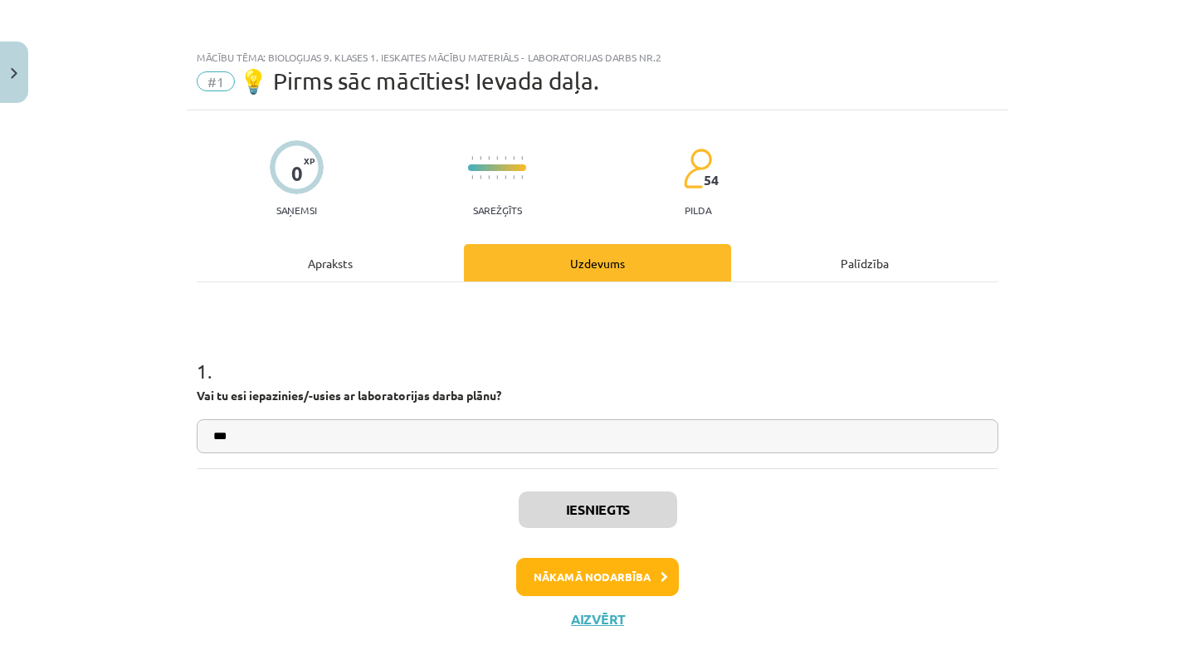
click at [603, 588] on button "Nākamā nodarbība" at bounding box center [597, 577] width 163 height 38
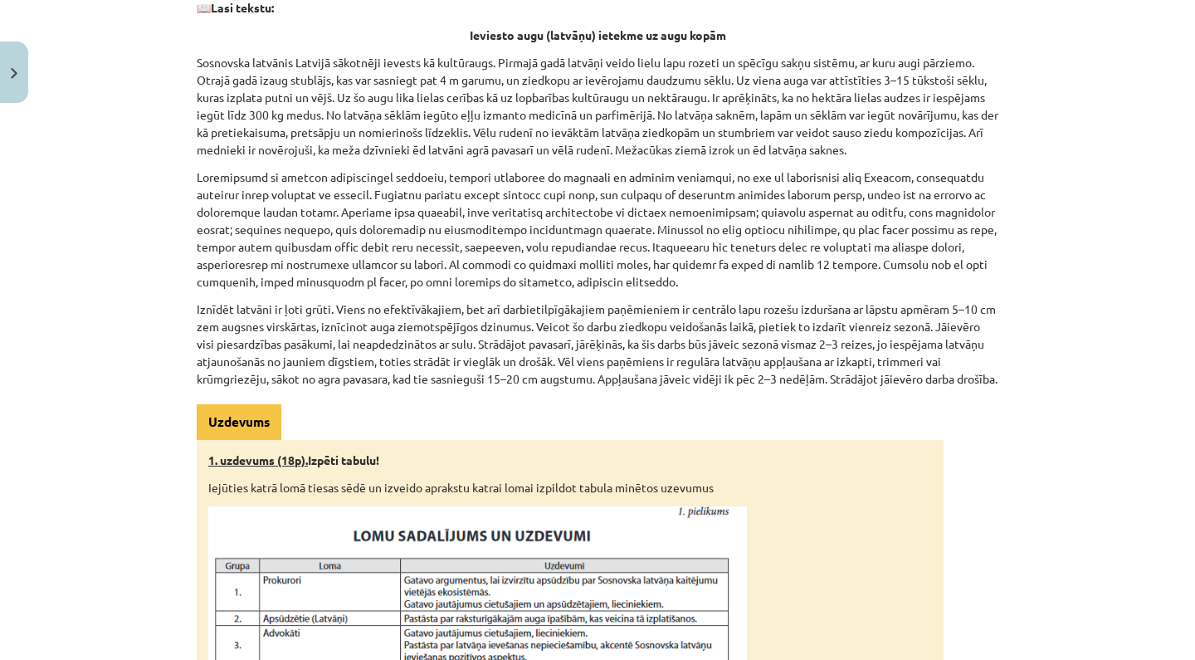
scroll to position [336, 0]
